Goal: Task Accomplishment & Management: Manage account settings

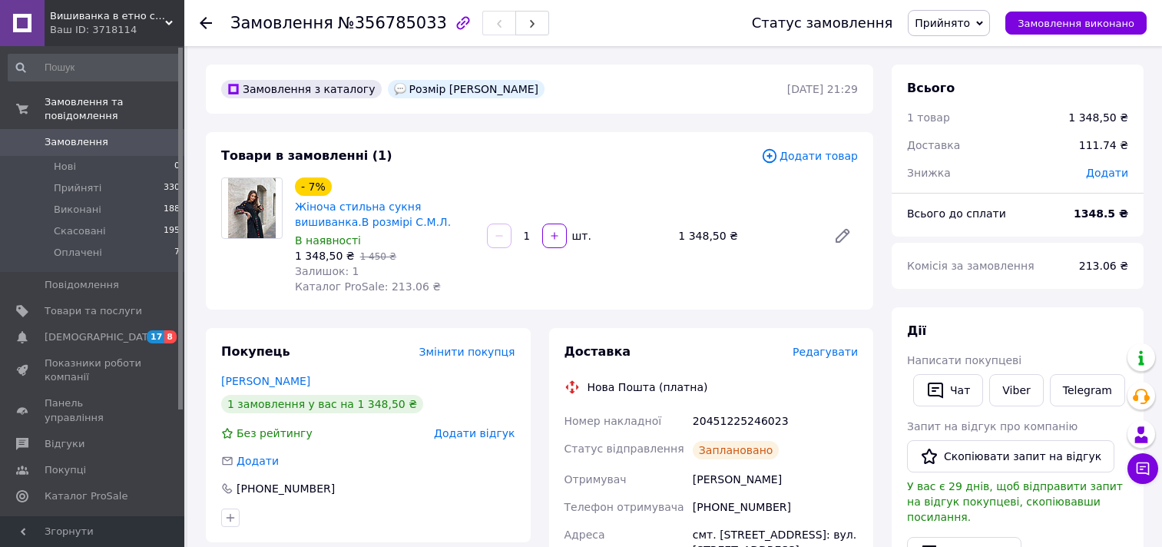
scroll to position [472, 0]
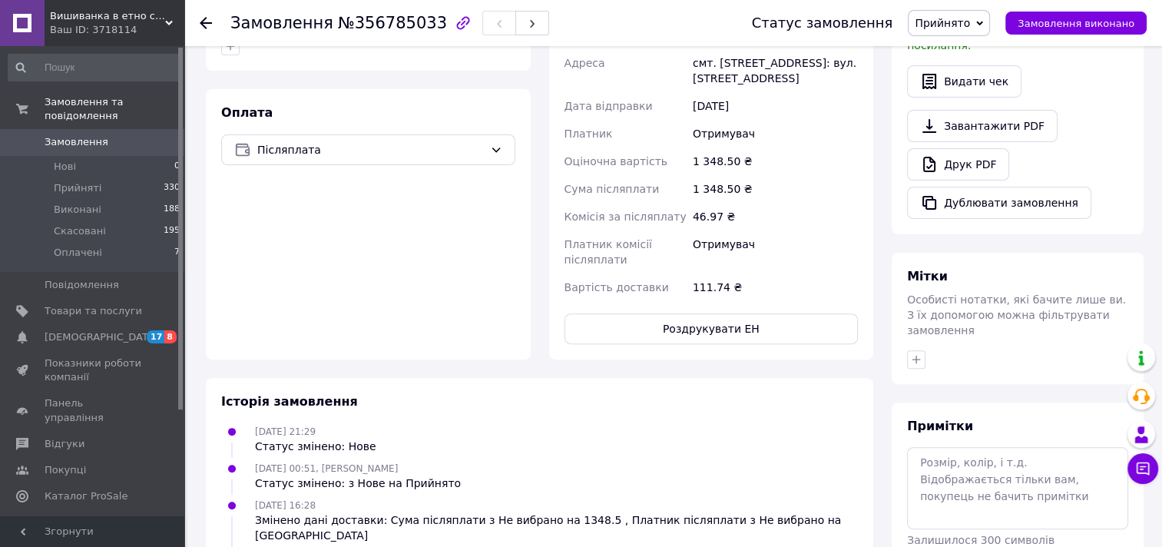
click at [86, 515] on span "Аналітика" at bounding box center [71, 522] width 53 height 14
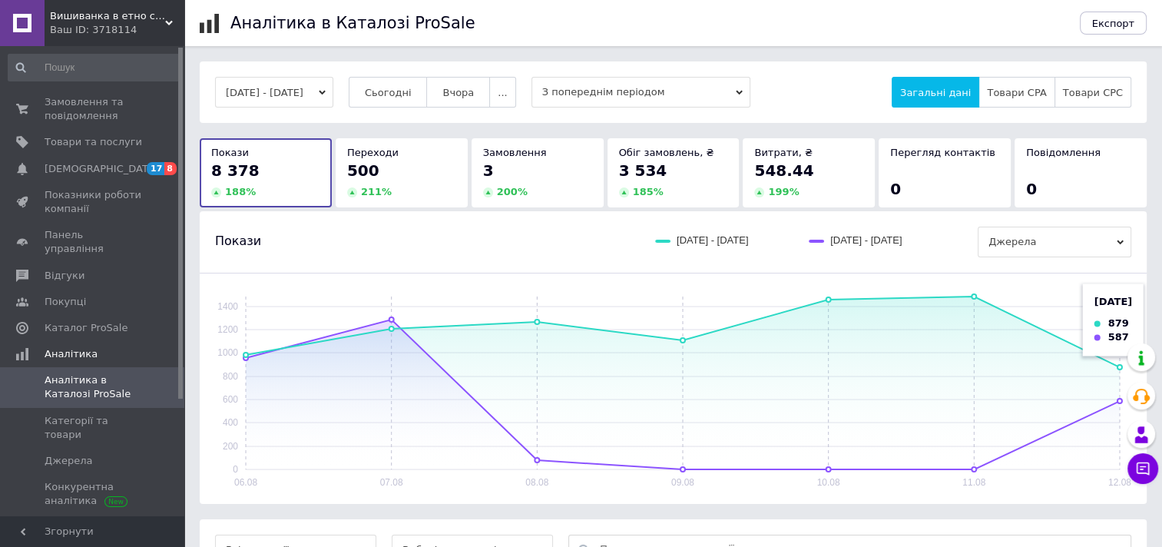
click at [1112, 363] on rect at bounding box center [683, 382] width 874 height 173
click at [998, 240] on span "Джерела" at bounding box center [1055, 242] width 154 height 31
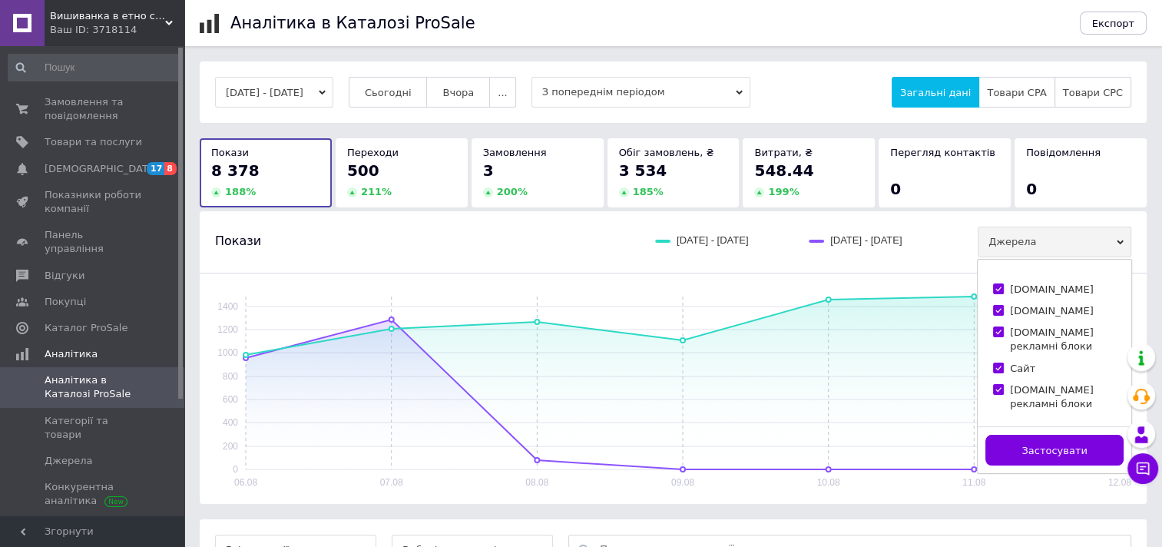
click at [998, 240] on span "Джерела" at bounding box center [1055, 242] width 154 height 31
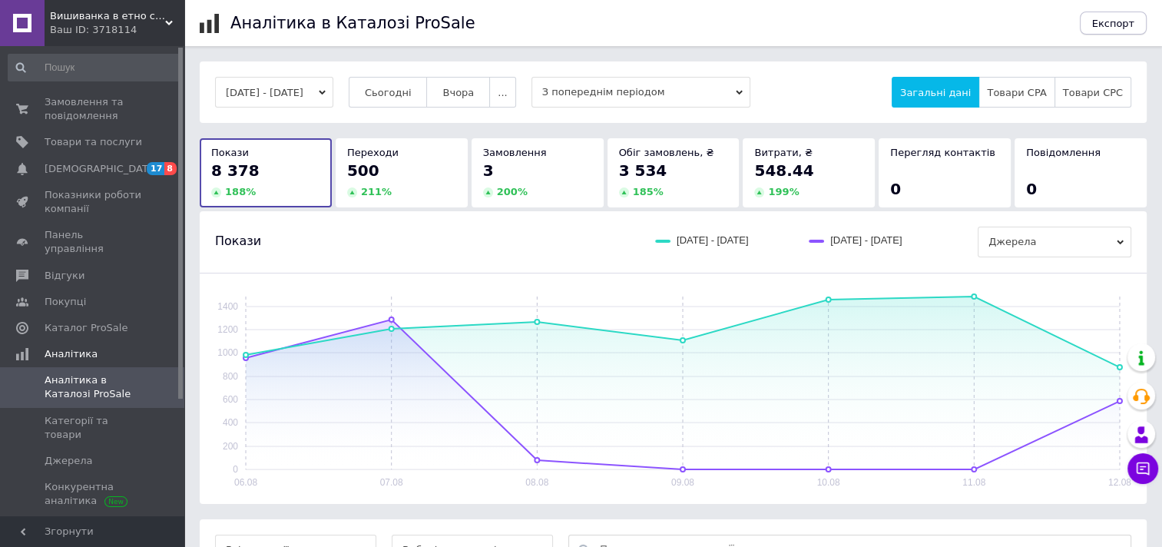
click at [1122, 20] on span "Експорт" at bounding box center [1113, 24] width 43 height 12
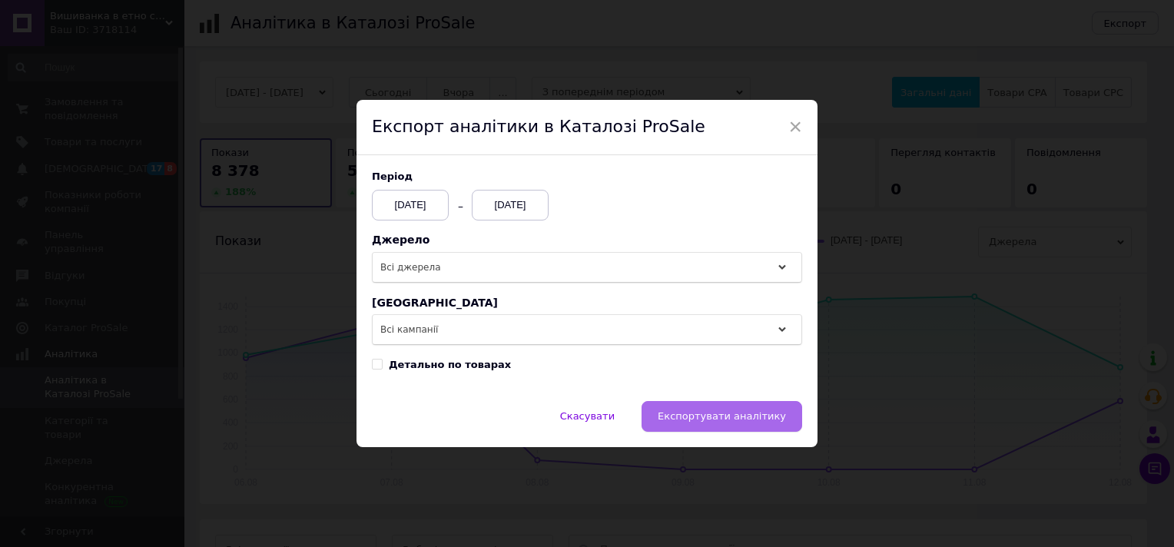
click at [778, 420] on span "Експортувати аналітику" at bounding box center [721, 416] width 128 height 12
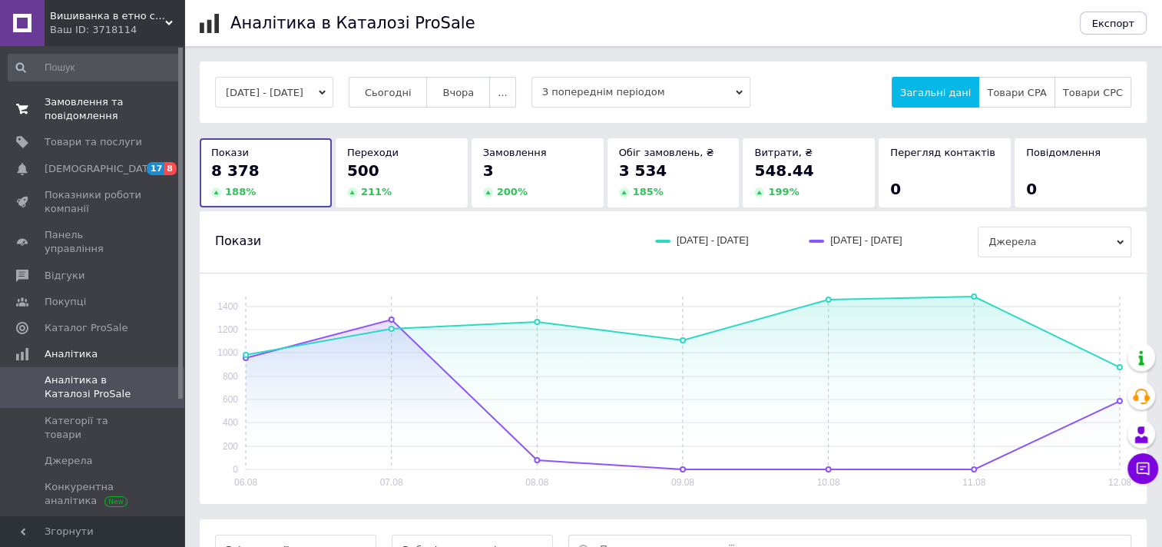
click at [96, 122] on span "Замовлення та повідомлення" at bounding box center [94, 109] width 98 height 28
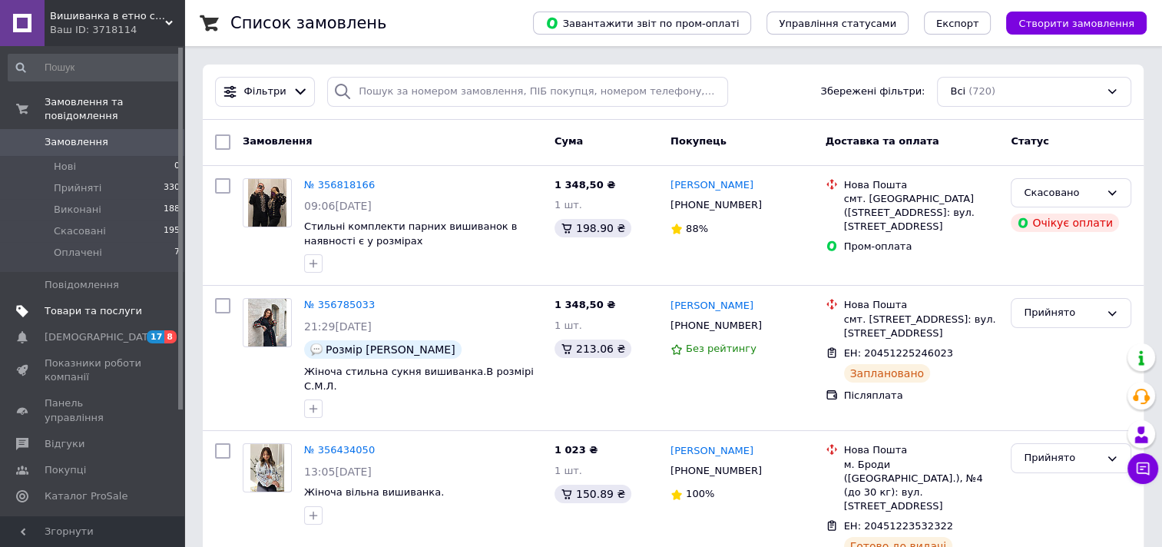
click at [92, 304] on span "Товари та послуги" at bounding box center [94, 311] width 98 height 14
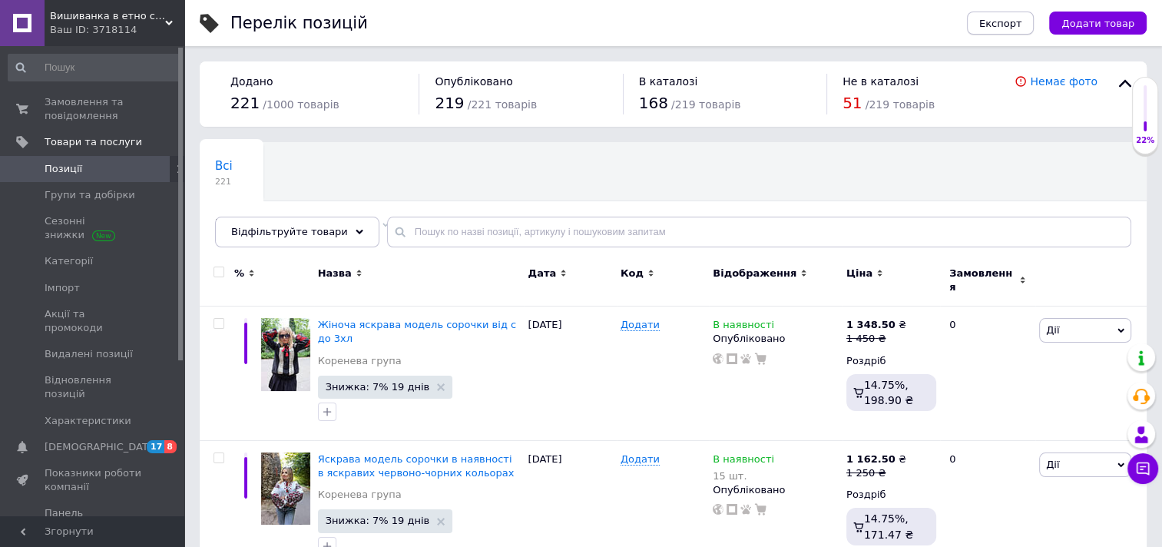
click at [995, 29] on span "Експорт" at bounding box center [1000, 24] width 43 height 12
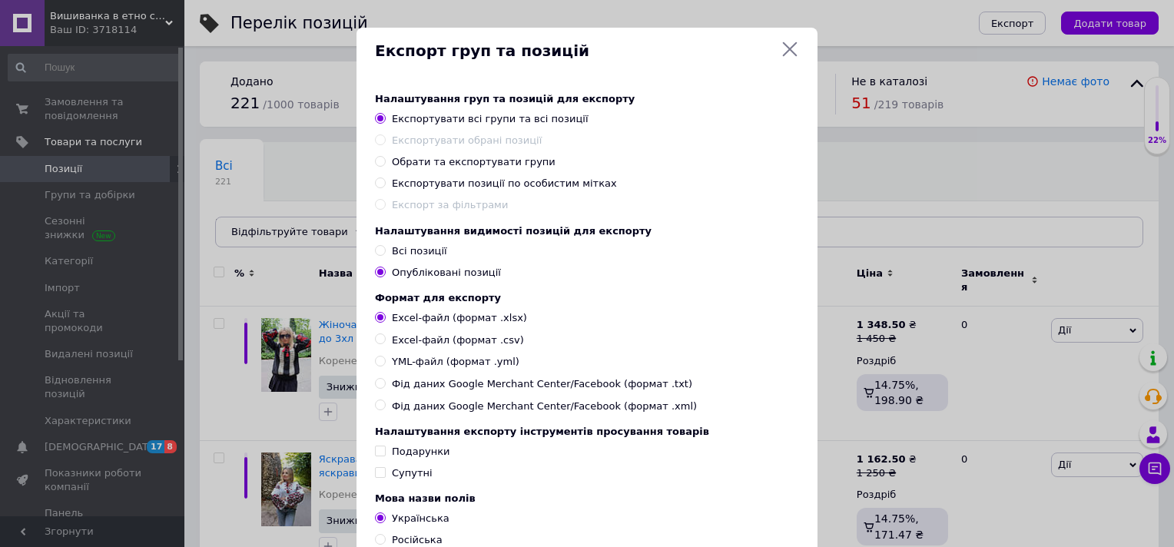
click at [787, 53] on icon at bounding box center [789, 49] width 18 height 18
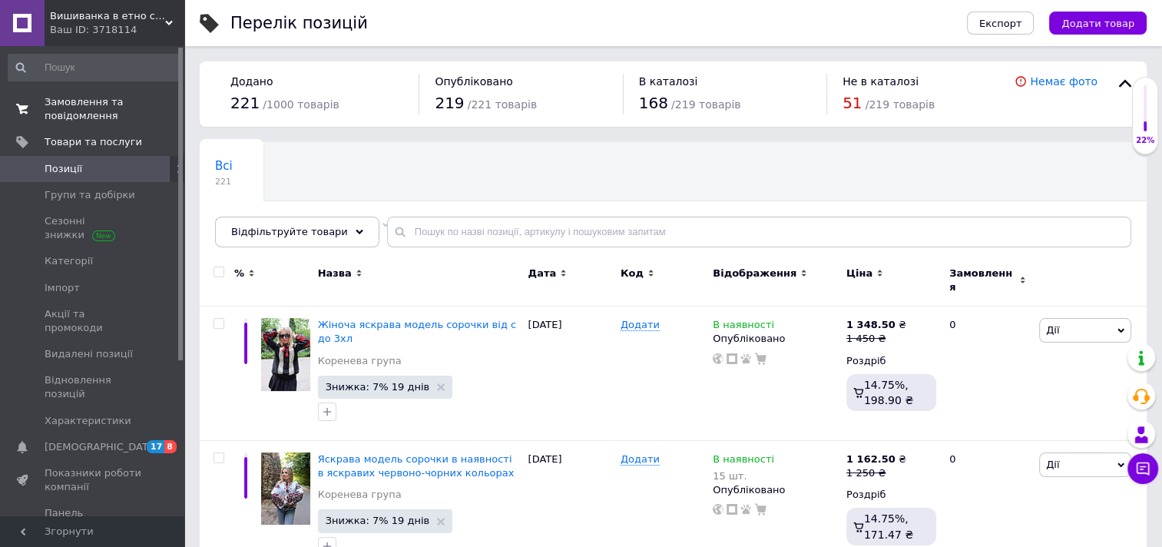
click at [61, 108] on span "Замовлення та повідомлення" at bounding box center [94, 109] width 98 height 28
